Goal: Information Seeking & Learning: Learn about a topic

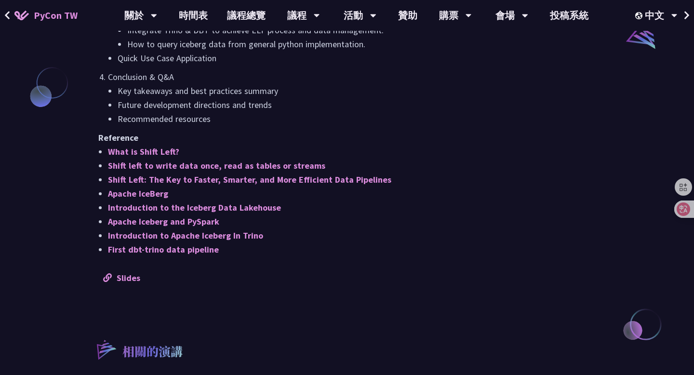
scroll to position [814, 0]
click at [199, 17] on link "時間表" at bounding box center [193, 15] width 48 height 31
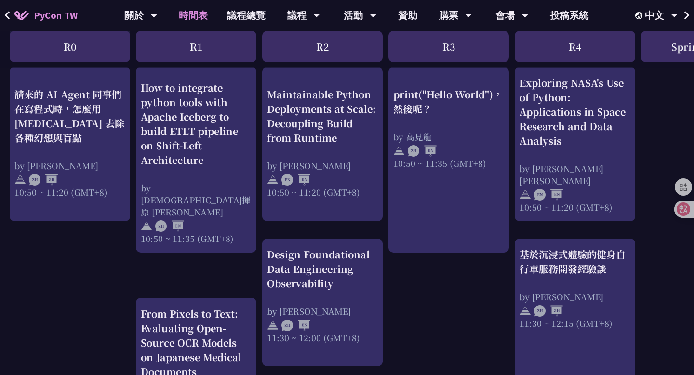
scroll to position [374, 0]
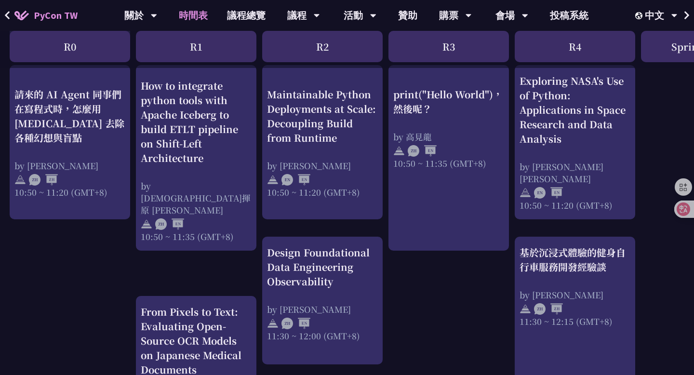
click at [328, 256] on div "Design Foundational Data Engineering Observability" at bounding box center [322, 266] width 111 height 43
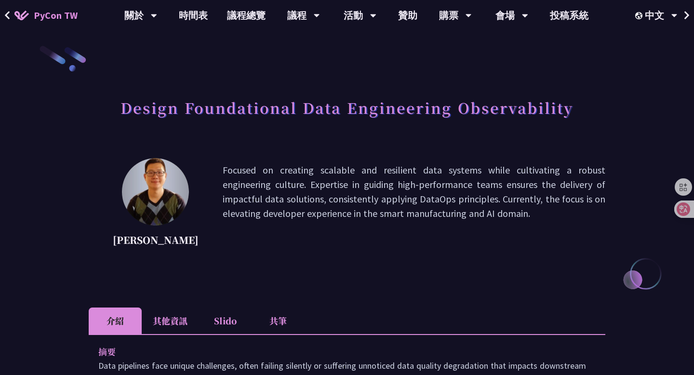
scroll to position [4, 0]
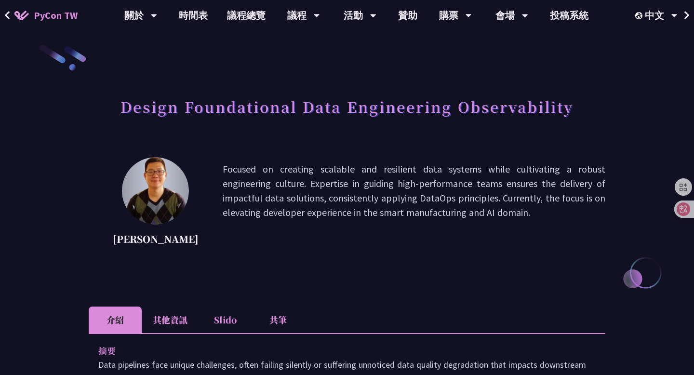
click at [277, 105] on h1 "Design Foundational Data Engineering Observability" at bounding box center [346, 106] width 453 height 29
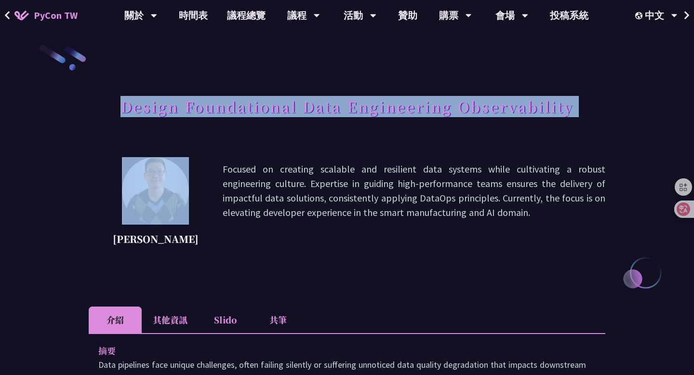
copy div "Design Foundational Data Engineering Observability"
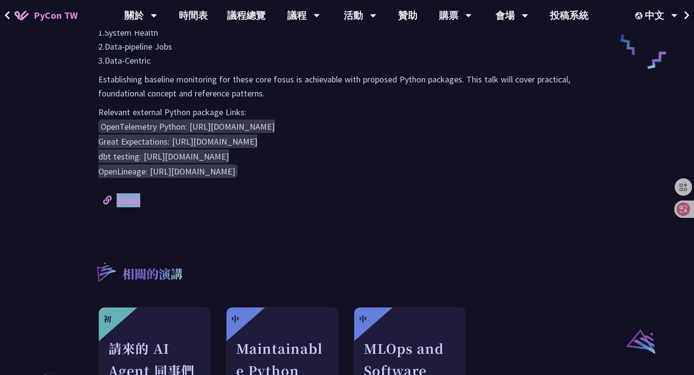
scroll to position [547, 0]
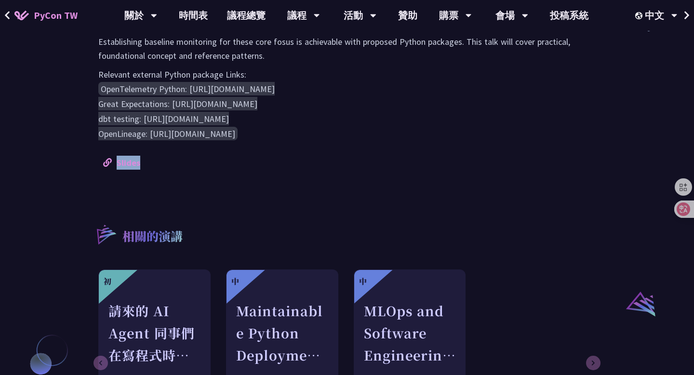
click at [229, 233] on div "相關的演講" at bounding box center [347, 243] width 516 height 32
